Goal: Task Accomplishment & Management: Use online tool/utility

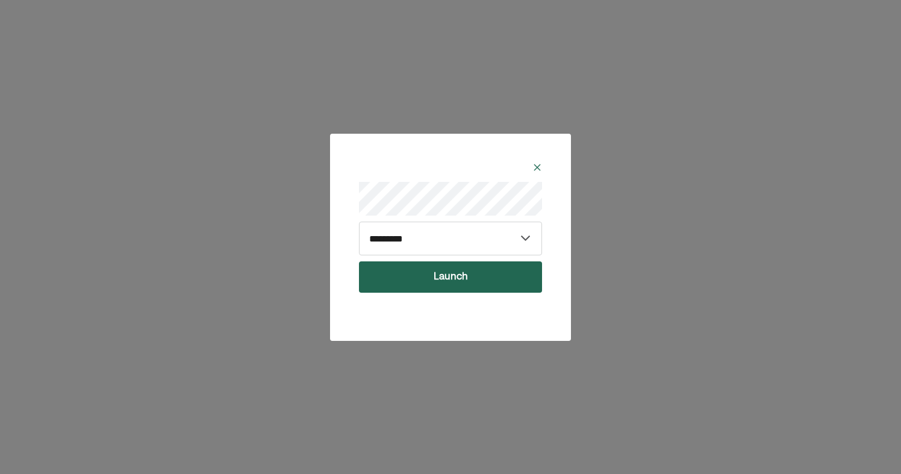
click at [422, 280] on button "Launch" at bounding box center [450, 277] width 183 height 31
click at [427, 272] on button "Launch" at bounding box center [450, 277] width 183 height 31
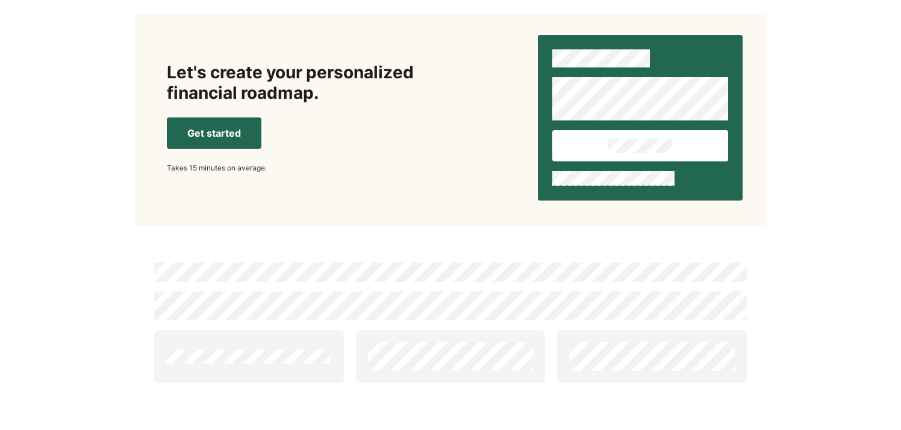
click at [207, 130] on button "Get started" at bounding box center [214, 132] width 95 height 31
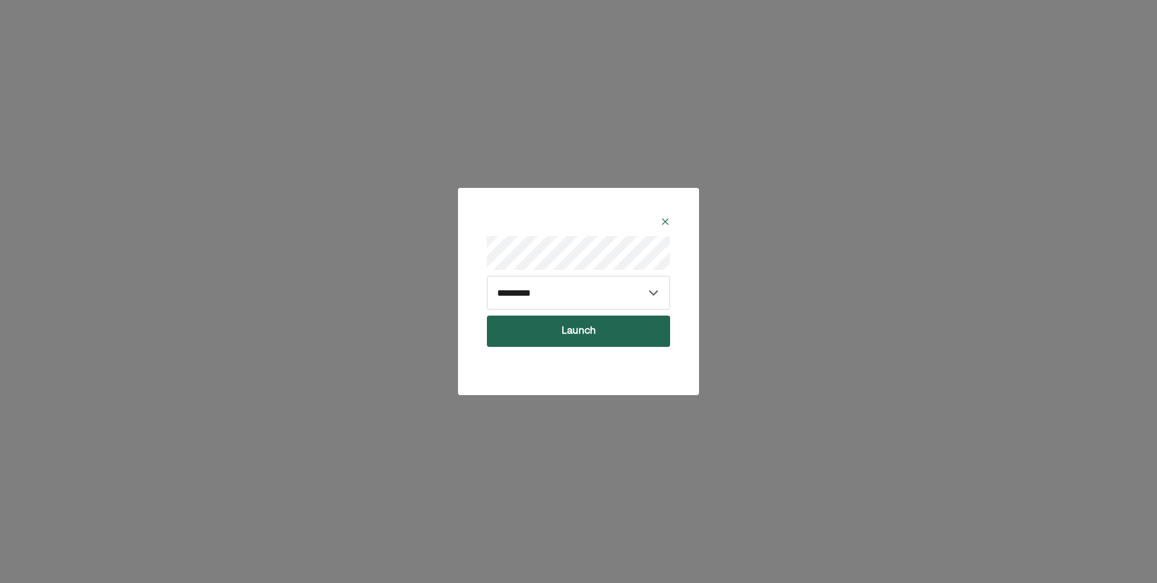
click at [548, 331] on button "Launch" at bounding box center [578, 331] width 183 height 31
